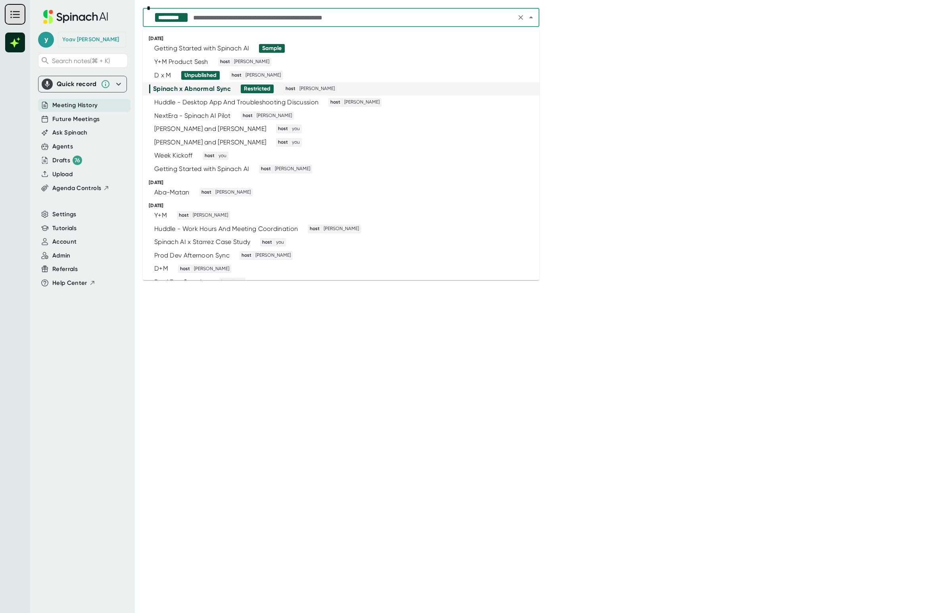
click at [338, 16] on input "text" at bounding box center [353, 17] width 323 height 11
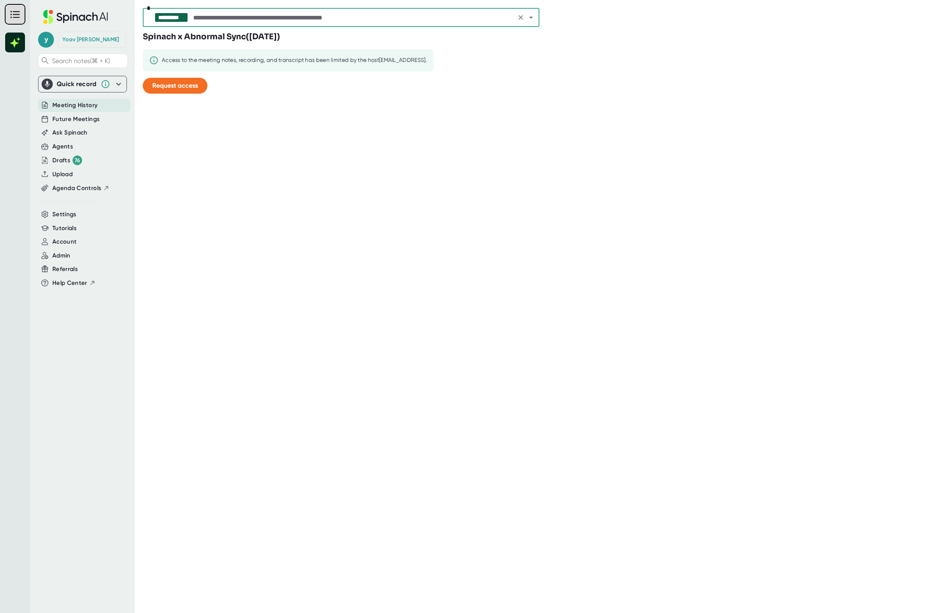
click at [494, 20] on input "text" at bounding box center [353, 17] width 323 height 11
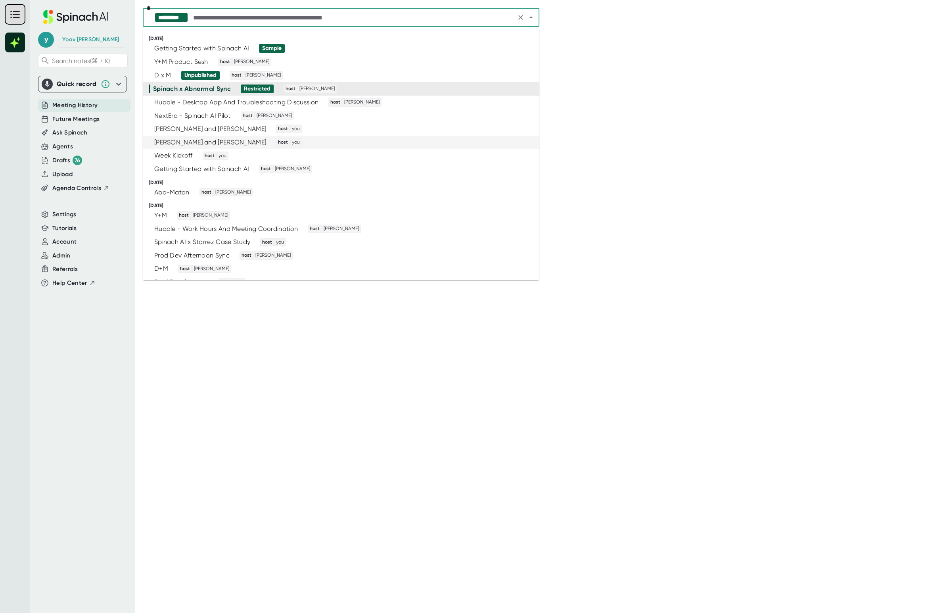
click at [234, 141] on div "[PERSON_NAME] and [PERSON_NAME]" at bounding box center [210, 142] width 112 height 8
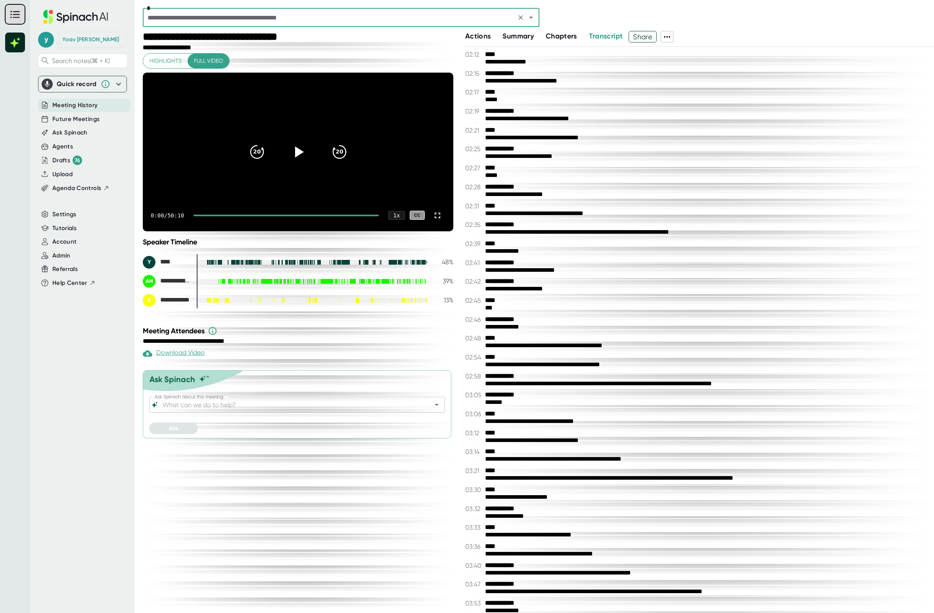
click at [501, 36] on div "Actions" at bounding box center [483, 36] width 37 height 11
click at [488, 37] on span "Actions" at bounding box center [477, 36] width 25 height 9
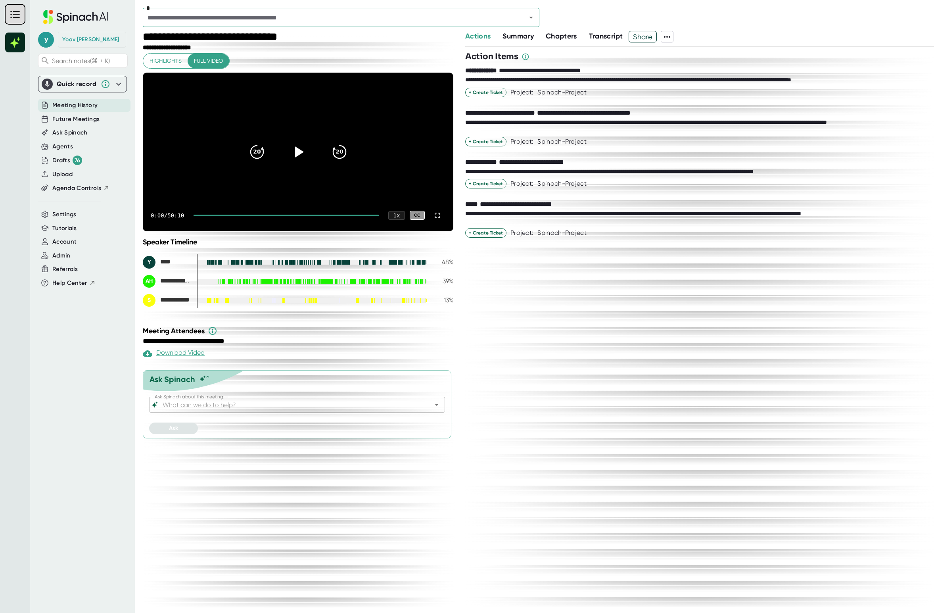
click at [536, 36] on div "Summary" at bounding box center [524, 36] width 43 height 11
click at [526, 39] on span "Summary" at bounding box center [518, 36] width 31 height 9
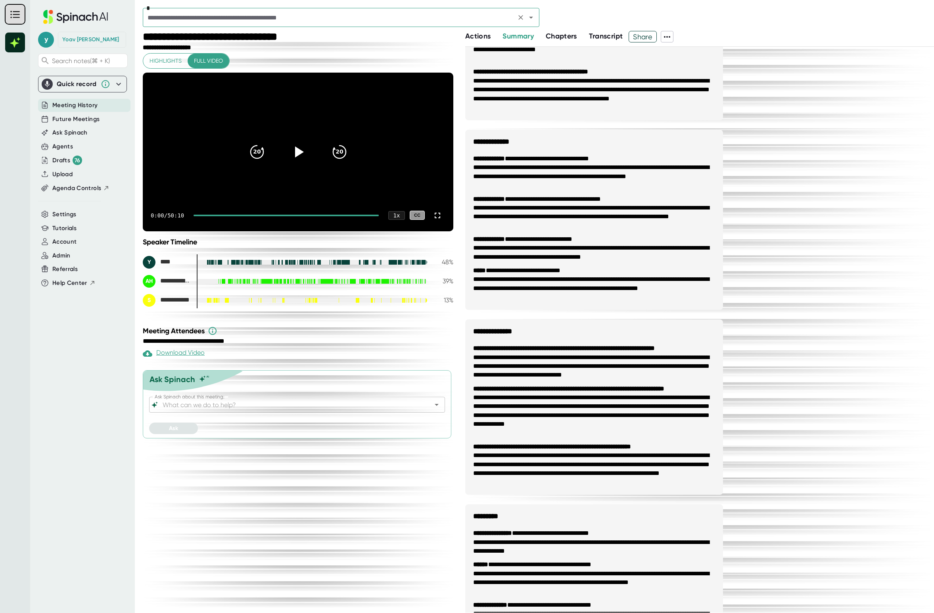
scroll to position [238, 0]
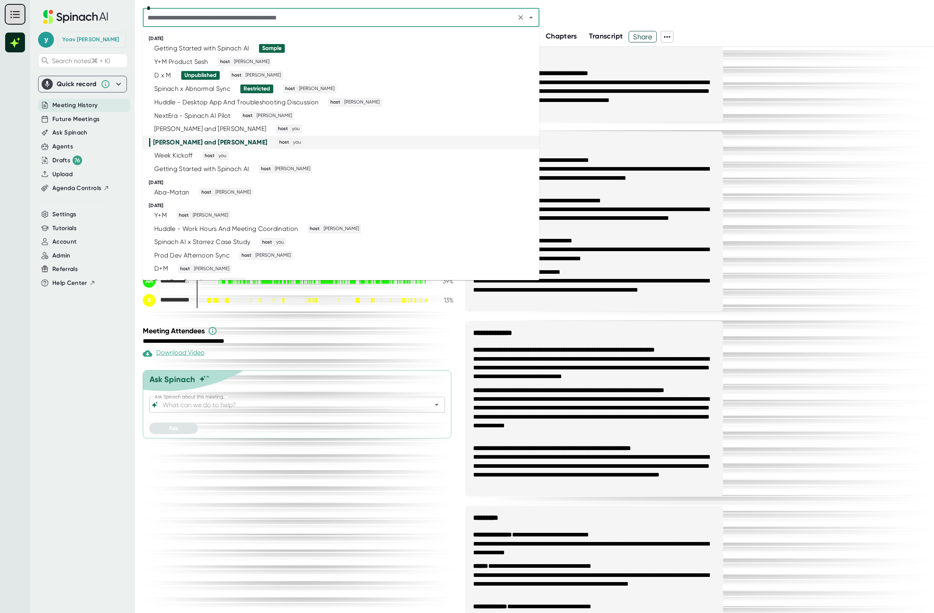
click at [443, 13] on input "text" at bounding box center [329, 17] width 369 height 11
click at [200, 60] on div "Y+M Product Sesh" at bounding box center [181, 62] width 54 height 8
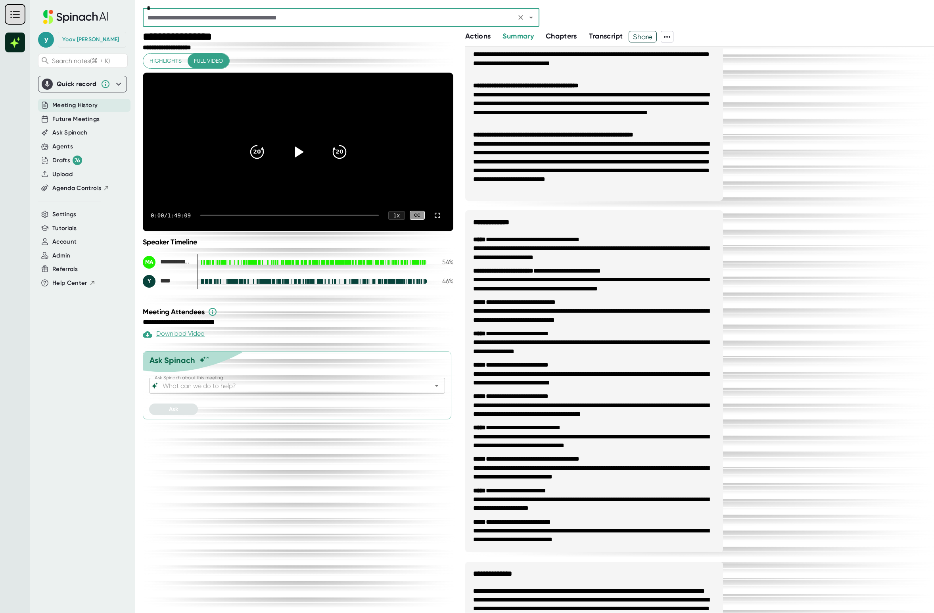
scroll to position [255, 0]
drag, startPoint x: 537, startPoint y: 8, endPoint x: 532, endPoint y: 16, distance: 9.4
click at [536, 8] on div "*" at bounding box center [341, 17] width 397 height 19
click at [530, 19] on icon "Open" at bounding box center [531, 18] width 10 height 10
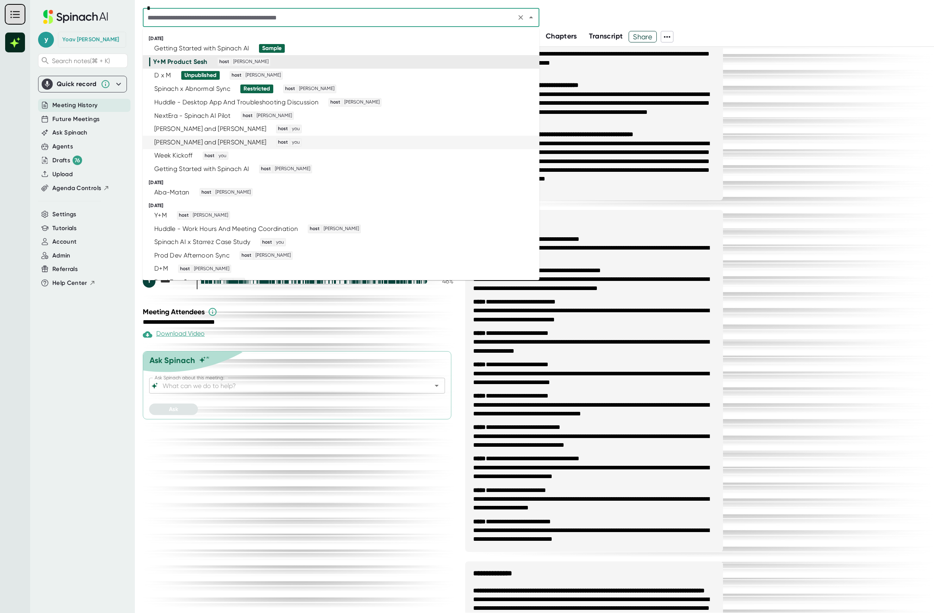
click at [185, 139] on div "[PERSON_NAME] and [PERSON_NAME]" at bounding box center [210, 142] width 112 height 8
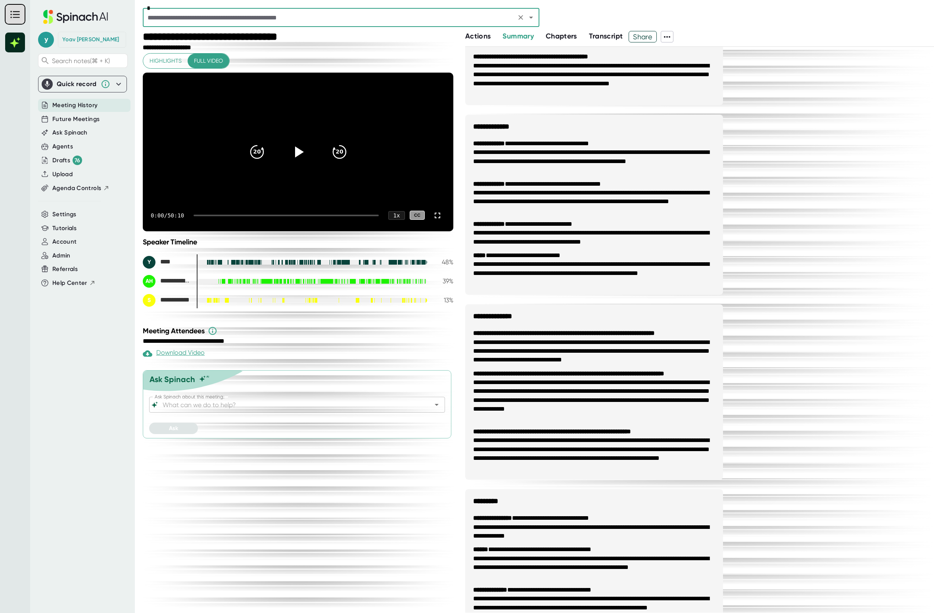
click at [668, 36] on icon at bounding box center [668, 37] width 10 height 10
click at [690, 63] on div "Copy Transcript" at bounding box center [694, 66] width 48 height 8
click at [373, 24] on div "*" at bounding box center [341, 17] width 397 height 19
click at [376, 21] on input "text" at bounding box center [329, 17] width 369 height 11
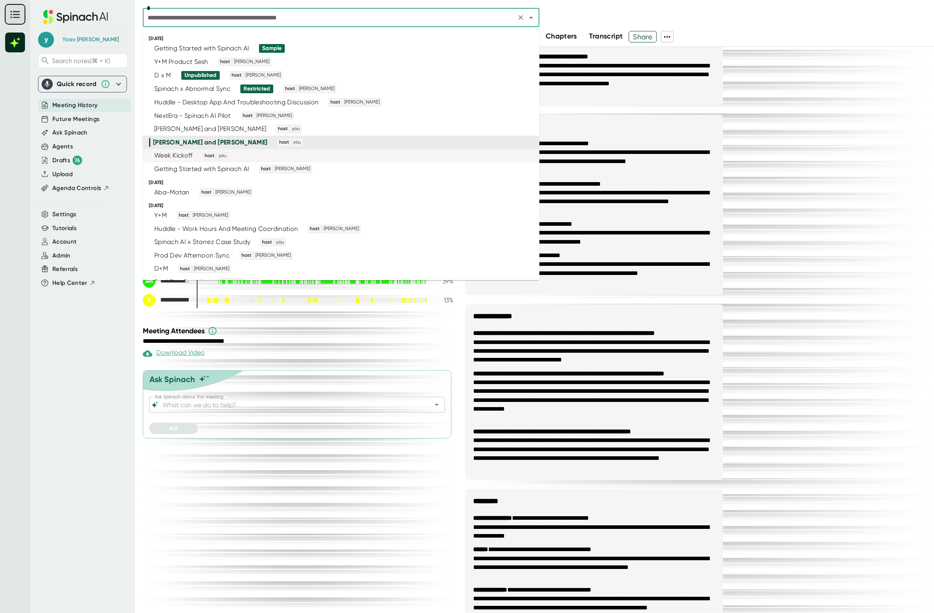
click at [198, 154] on span "host you" at bounding box center [213, 156] width 32 height 9
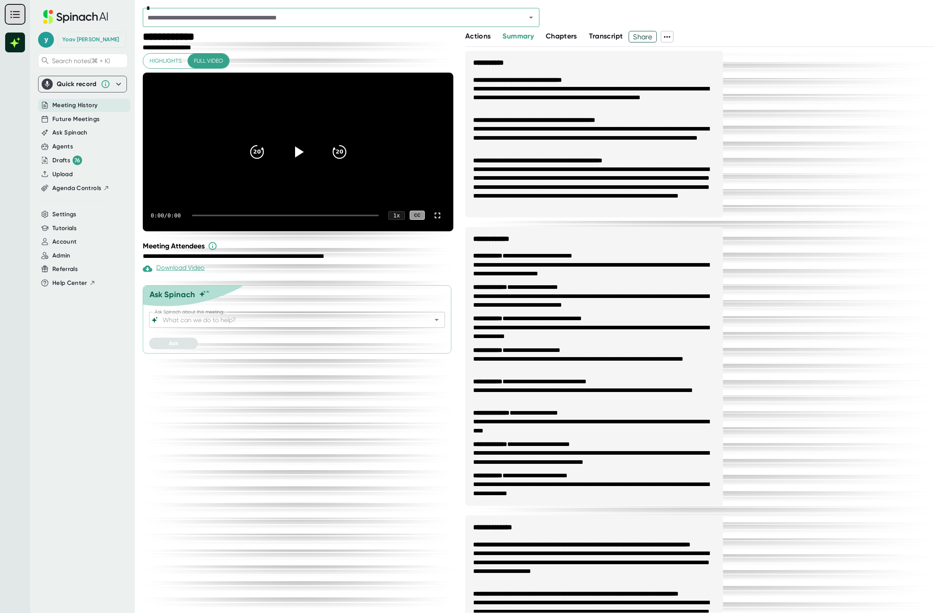
click at [672, 37] on icon at bounding box center [668, 37] width 10 height 10
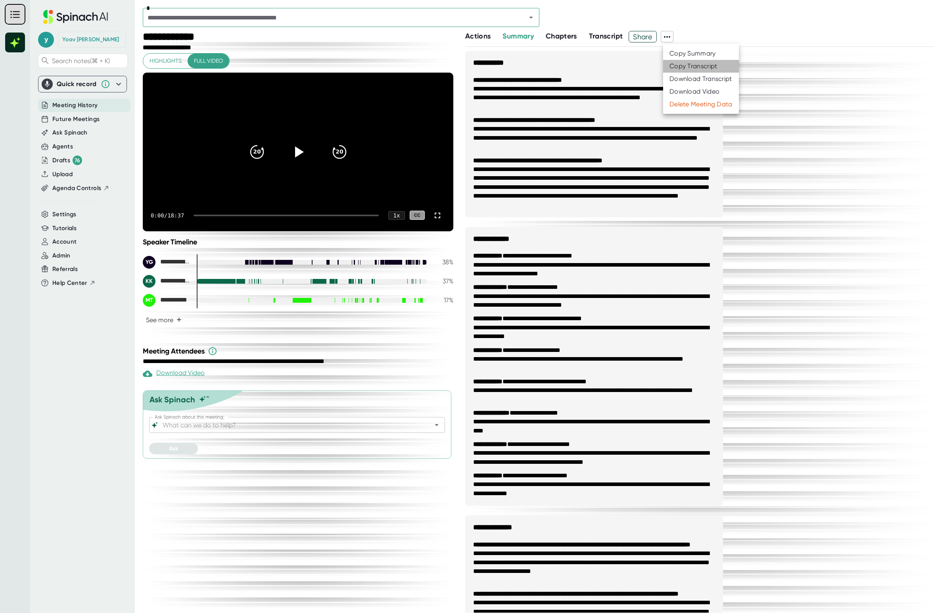
click at [690, 68] on div "Copy Transcript" at bounding box center [694, 66] width 48 height 8
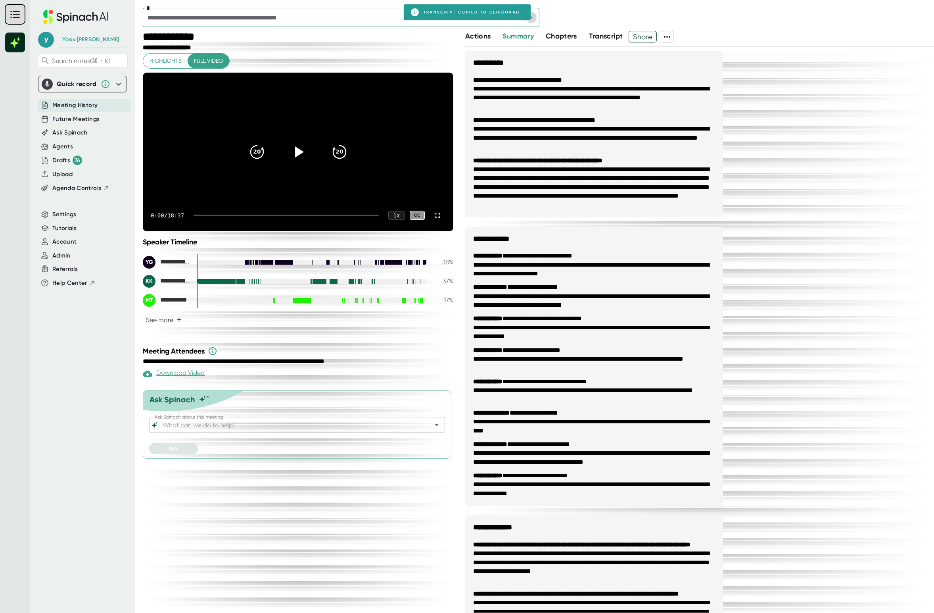
click at [531, 21] on icon "Open" at bounding box center [531, 18] width 10 height 10
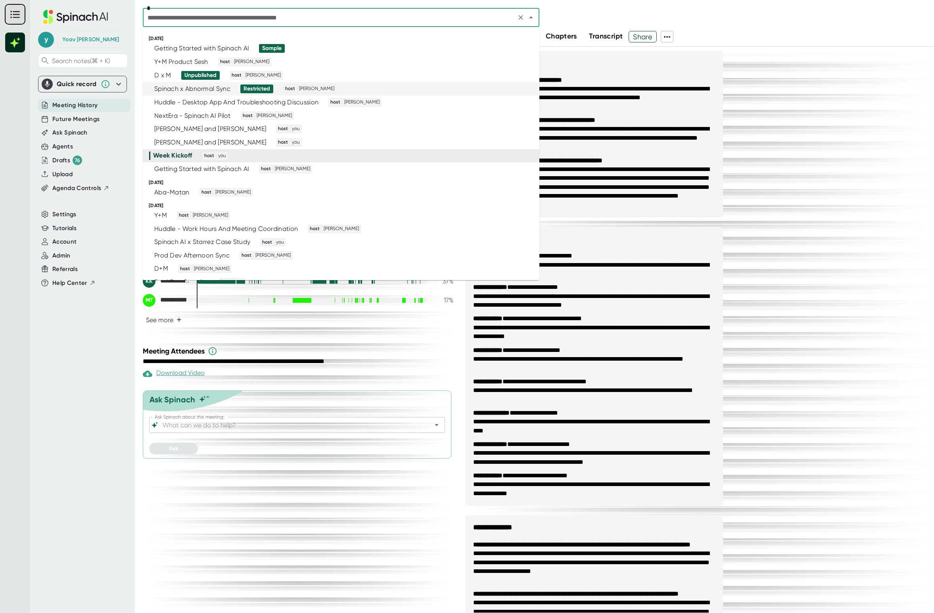
click at [361, 92] on div "Spinach x Abnormal Sync Restricted host [PERSON_NAME]" at bounding box center [337, 89] width 377 height 9
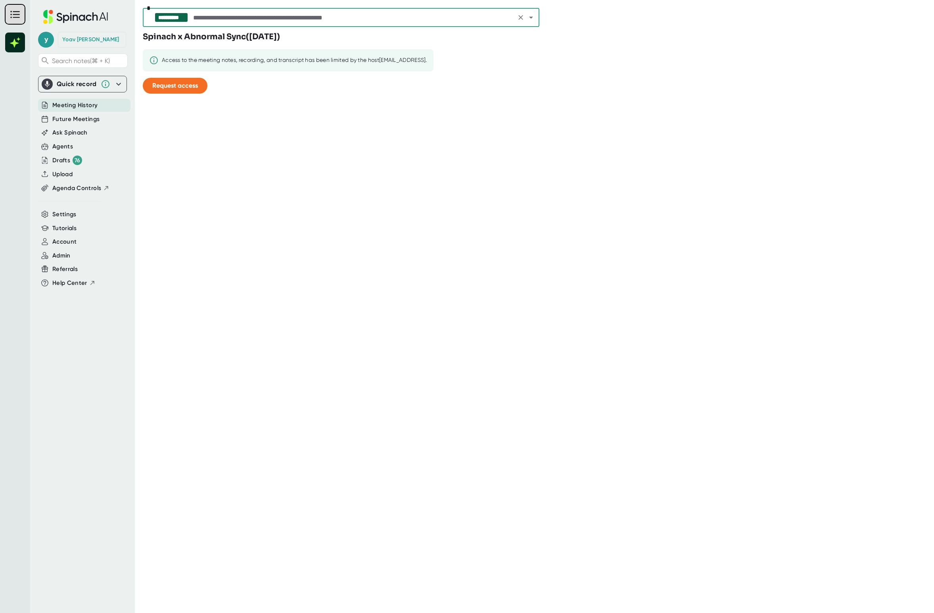
click at [232, 16] on input "text" at bounding box center [353, 17] width 323 height 11
type input "******"
click at [210, 40] on div "Loading more meetings..." at bounding box center [195, 38] width 85 height 8
click at [192, 48] on div "Spinach // [URL] Future" at bounding box center [189, 48] width 70 height 8
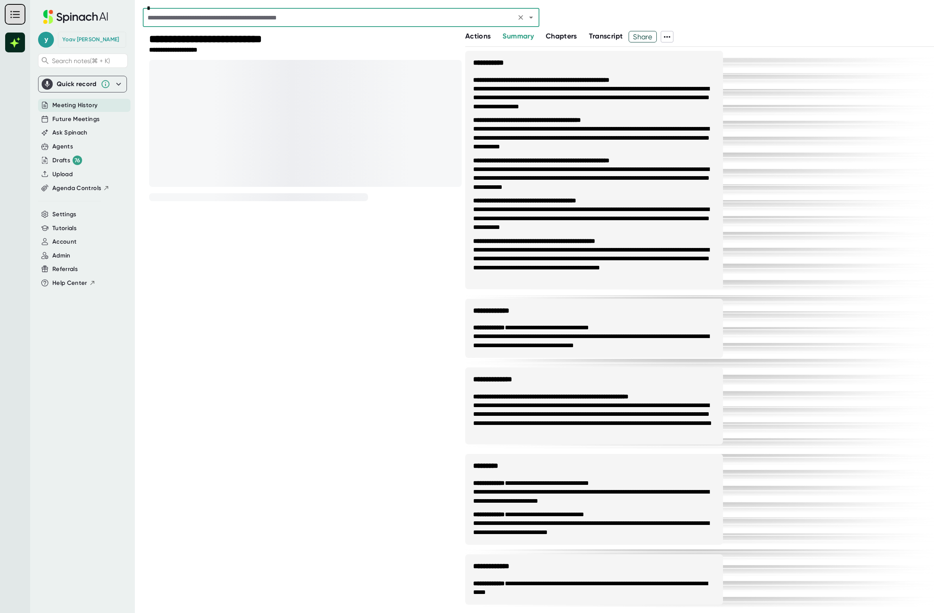
click at [668, 36] on icon at bounding box center [668, 37] width 10 height 10
click at [678, 66] on div "Copy Transcript" at bounding box center [694, 66] width 48 height 8
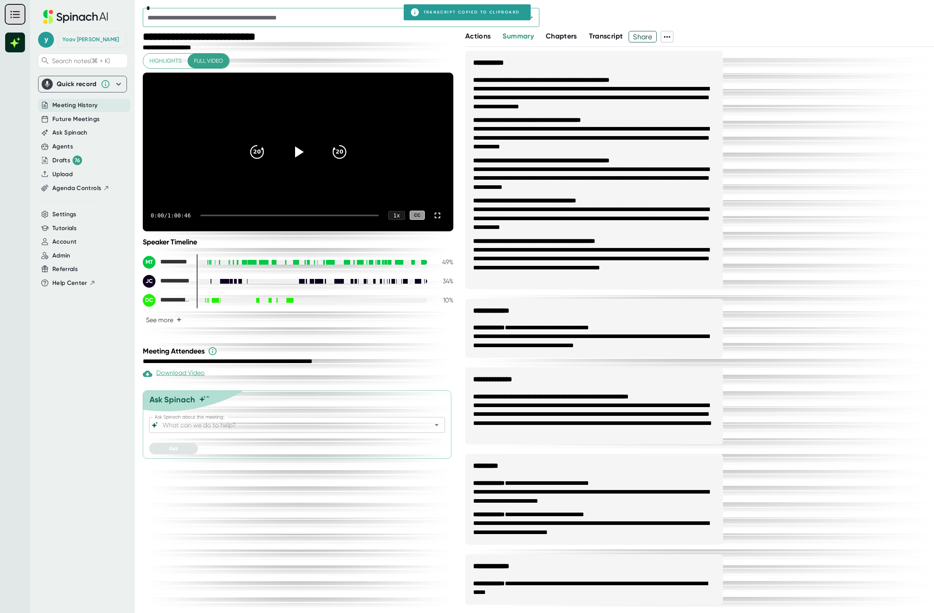
click at [804, 117] on div "**********" at bounding box center [699, 332] width 469 height 562
click at [338, 19] on input "text" at bounding box center [329, 17] width 369 height 11
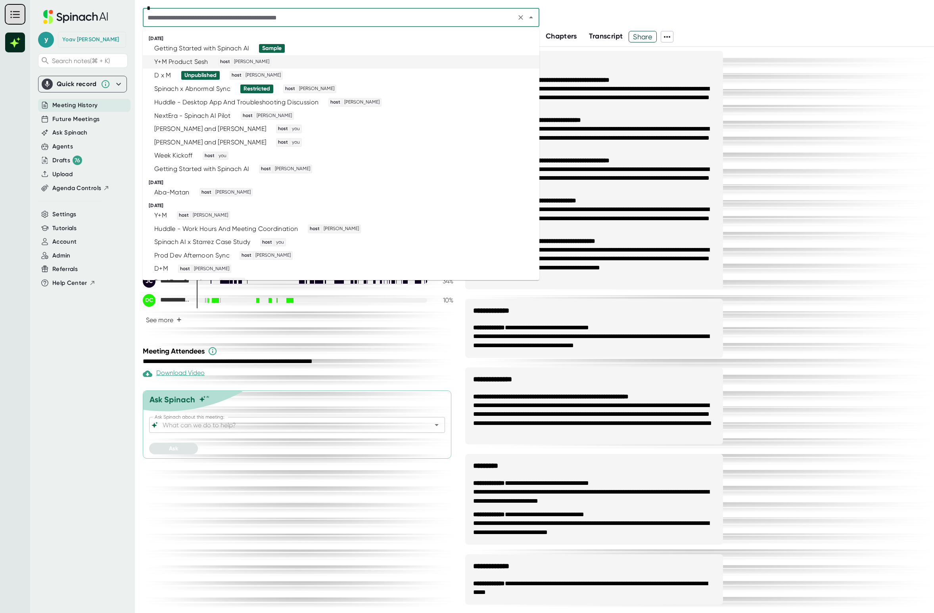
click at [198, 64] on div "Y+M Product Sesh" at bounding box center [181, 62] width 54 height 8
